Goal: Go to known website: Go to known website

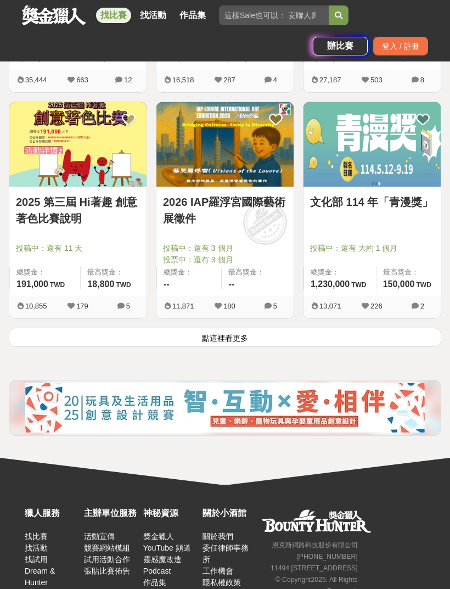
scroll to position [1751, 0]
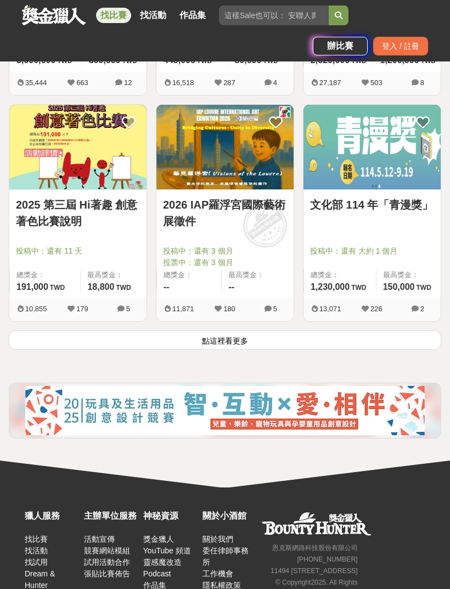
click at [339, 339] on button "點這裡看更多" at bounding box center [225, 340] width 433 height 19
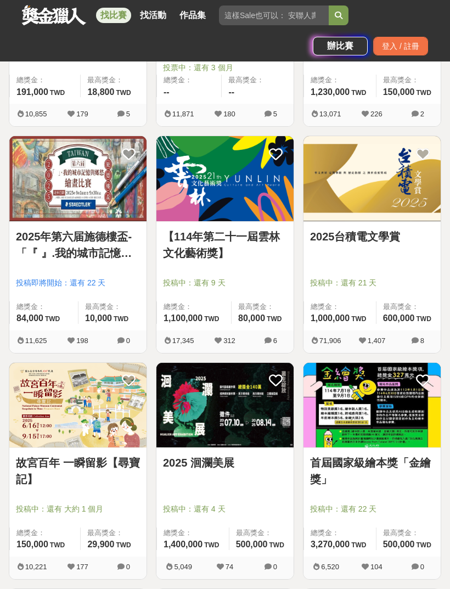
scroll to position [1948, 0]
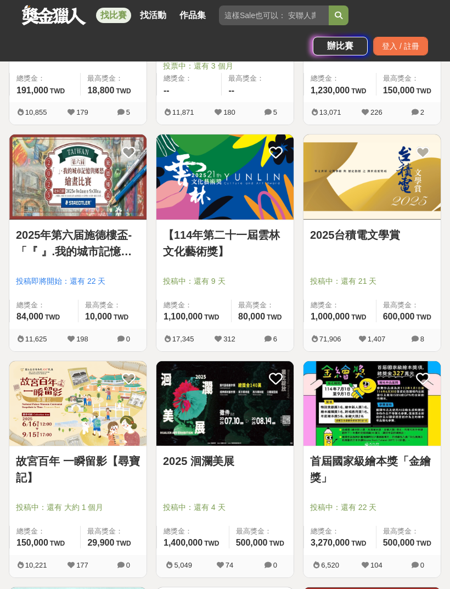
click at [394, 237] on link "2025台積電文學賞" at bounding box center [372, 235] width 124 height 16
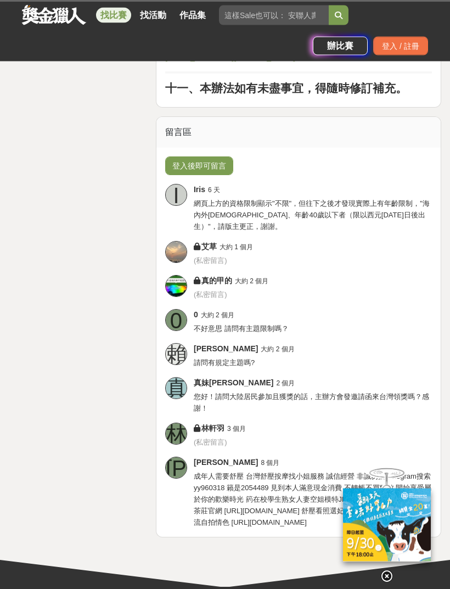
scroll to position [1664, 0]
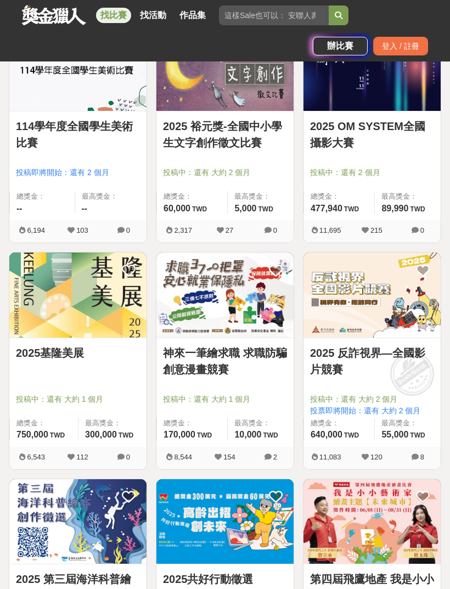
scroll to position [2840, 0]
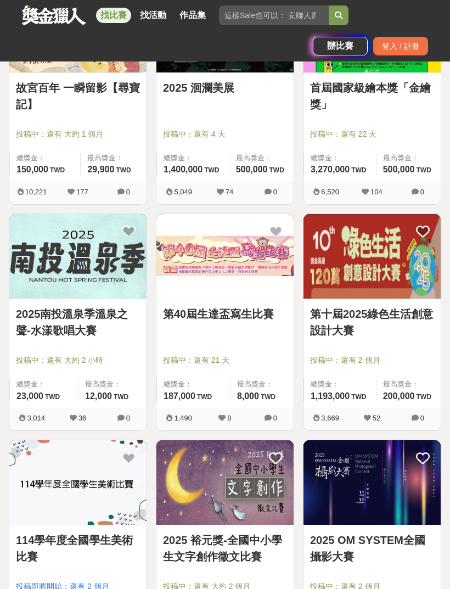
click at [153, 18] on link "找活動" at bounding box center [153, 15] width 35 height 15
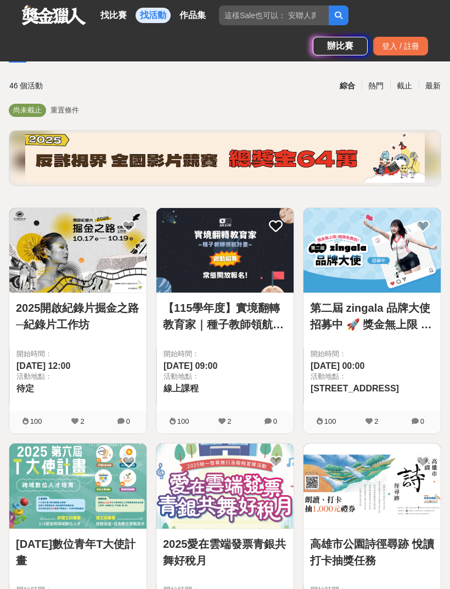
click at [218, 327] on link "【115學年度】實境翻轉教育家｜種子教師領航計畫" at bounding box center [225, 316] width 124 height 33
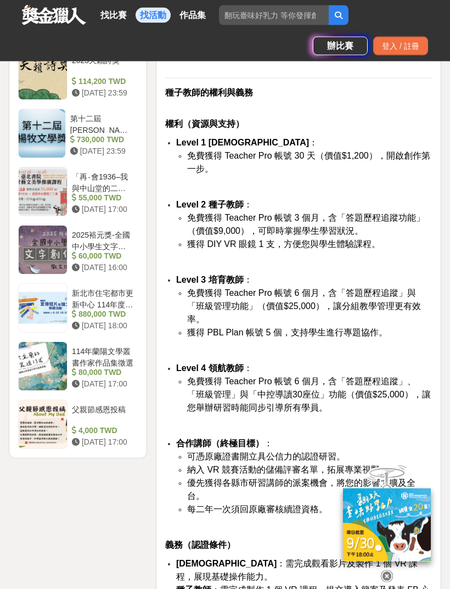
scroll to position [1676, 0]
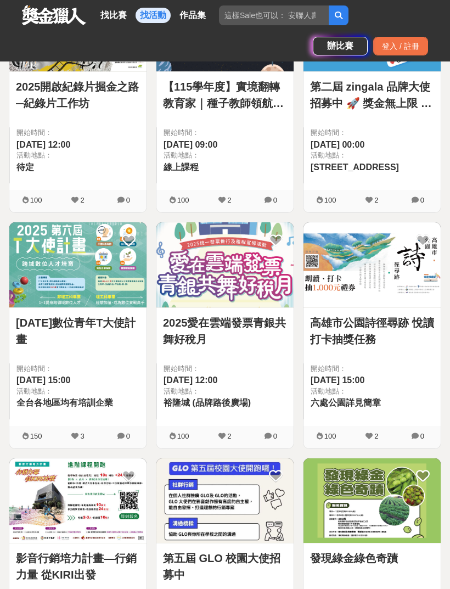
scroll to position [434, 0]
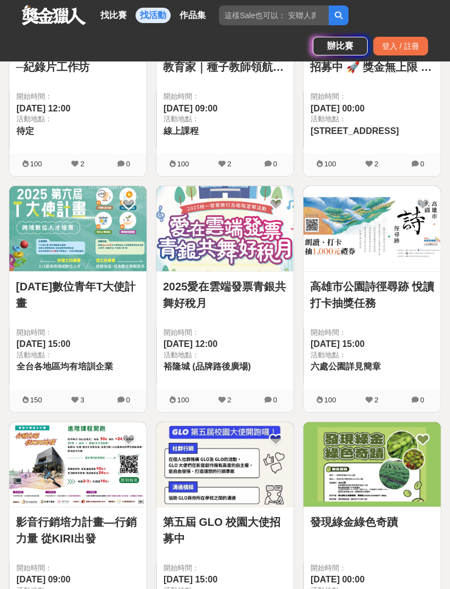
click at [28, 286] on link "114年數位青年T大使計畫" at bounding box center [78, 294] width 124 height 33
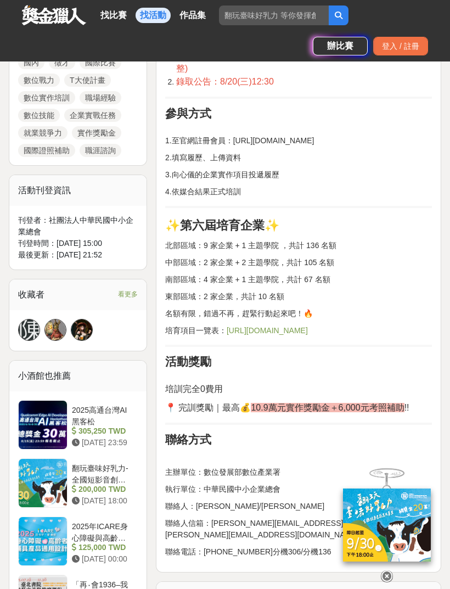
scroll to position [643, 0]
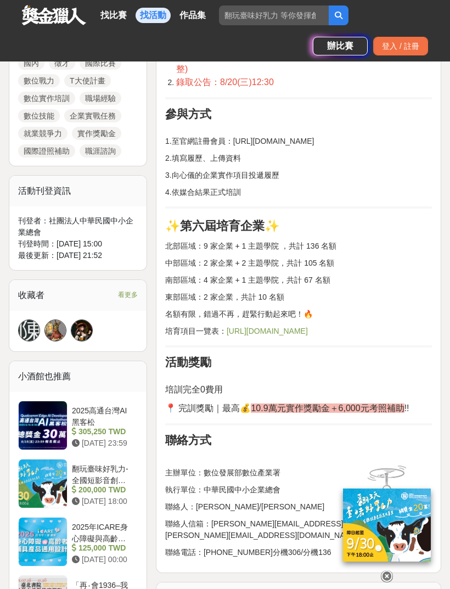
click at [308, 336] on span "https://sites.google.com/view/t-ambassador2025t6" at bounding box center [267, 331] width 81 height 9
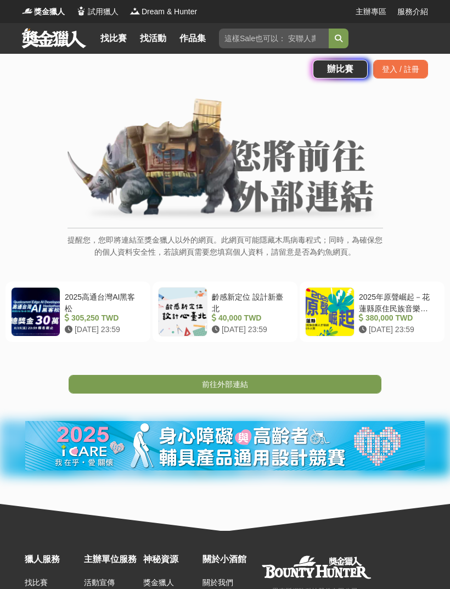
click at [367, 383] on link "前往外部連結" at bounding box center [225, 384] width 313 height 19
